Goal: Use online tool/utility

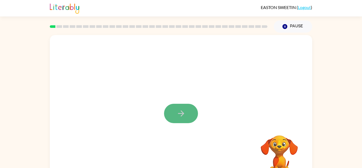
click at [178, 108] on button "button" at bounding box center [181, 113] width 34 height 19
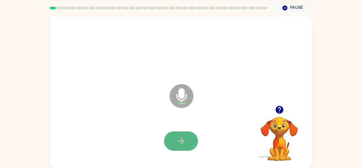
click at [189, 147] on button "button" at bounding box center [181, 140] width 34 height 19
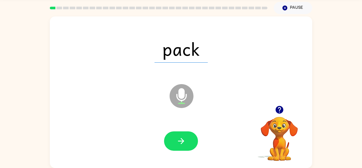
click at [189, 147] on button "button" at bounding box center [181, 140] width 34 height 19
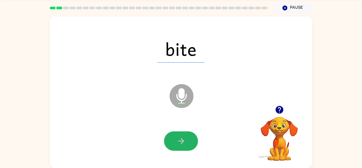
click at [189, 147] on button "button" at bounding box center [181, 140] width 34 height 19
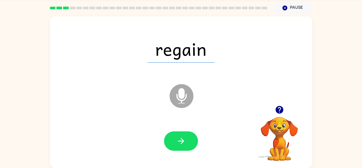
click at [189, 147] on button "button" at bounding box center [181, 140] width 34 height 19
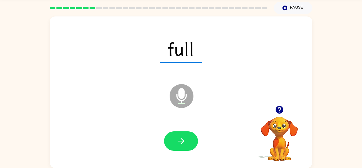
click at [189, 147] on button "button" at bounding box center [181, 140] width 34 height 19
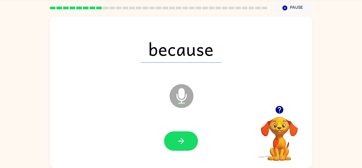
click at [189, 147] on button "button" at bounding box center [181, 140] width 34 height 19
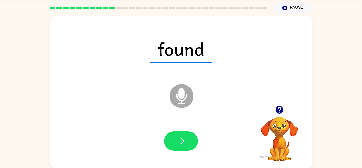
click at [189, 147] on button "button" at bounding box center [181, 140] width 34 height 19
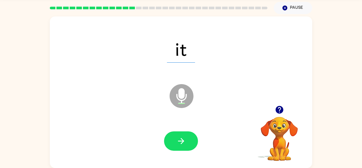
click at [189, 147] on button "button" at bounding box center [181, 140] width 34 height 19
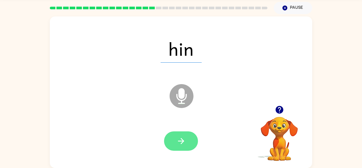
click at [189, 147] on button "button" at bounding box center [181, 140] width 34 height 19
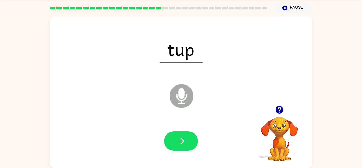
click at [189, 147] on button "button" at bounding box center [181, 140] width 34 height 19
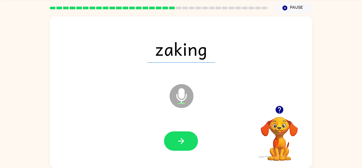
click at [189, 147] on button "button" at bounding box center [181, 140] width 34 height 19
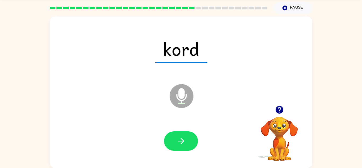
click at [189, 147] on button "button" at bounding box center [181, 140] width 34 height 19
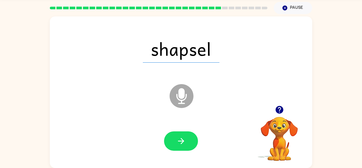
click at [189, 147] on button "button" at bounding box center [181, 140] width 34 height 19
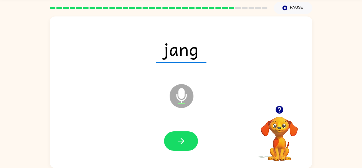
click at [189, 147] on button "button" at bounding box center [181, 140] width 34 height 19
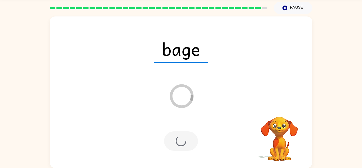
scroll to position [9, 0]
